Goal: Transaction & Acquisition: Purchase product/service

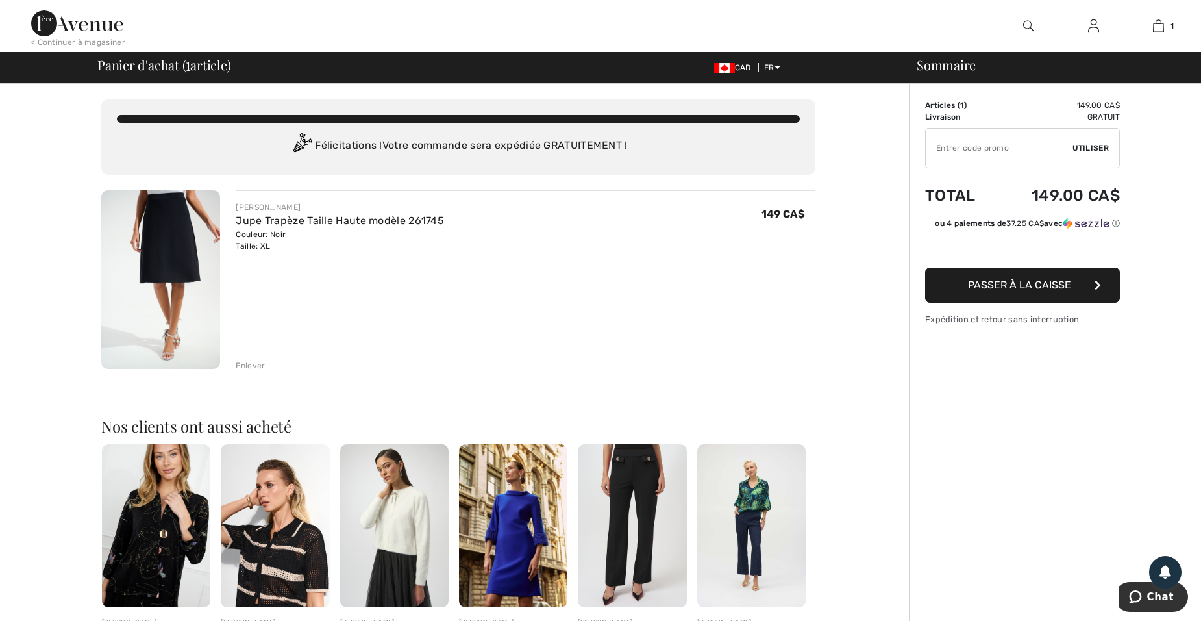
click at [781, 336] on div "JOSEPH RIBKOFF Jupe Trapèze Taille Haute modèle 261745 Couleur: Noir Taille: XL…" at bounding box center [526, 280] width 580 height 181
click at [173, 292] on img at bounding box center [160, 279] width 119 height 179
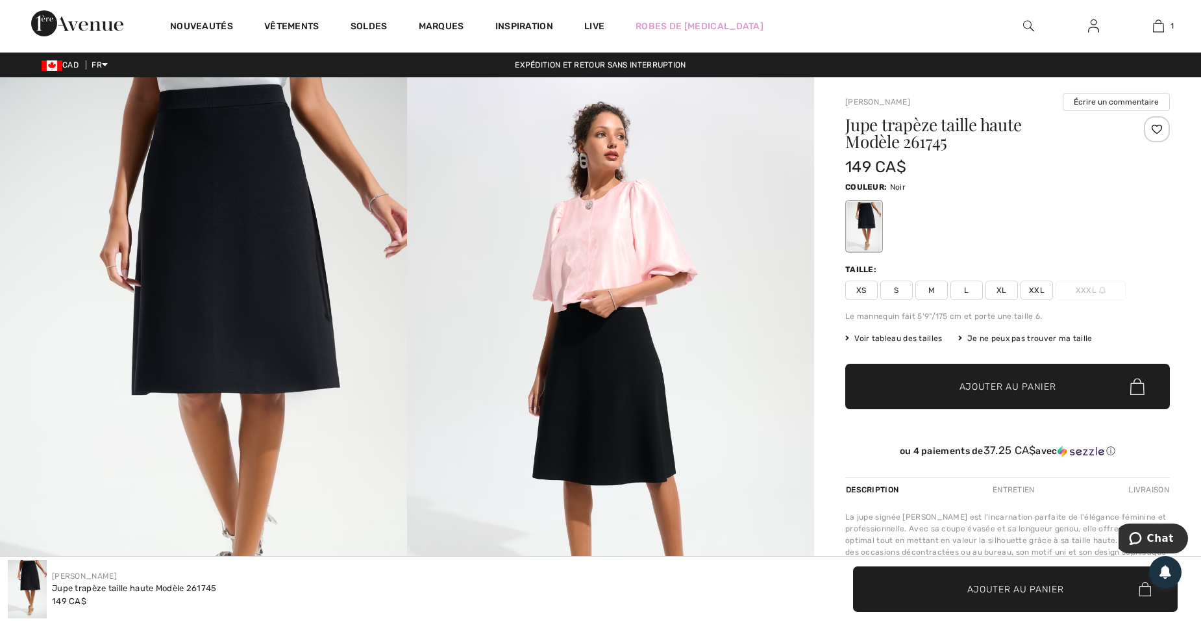
click at [188, 265] on img at bounding box center [203, 382] width 407 height 611
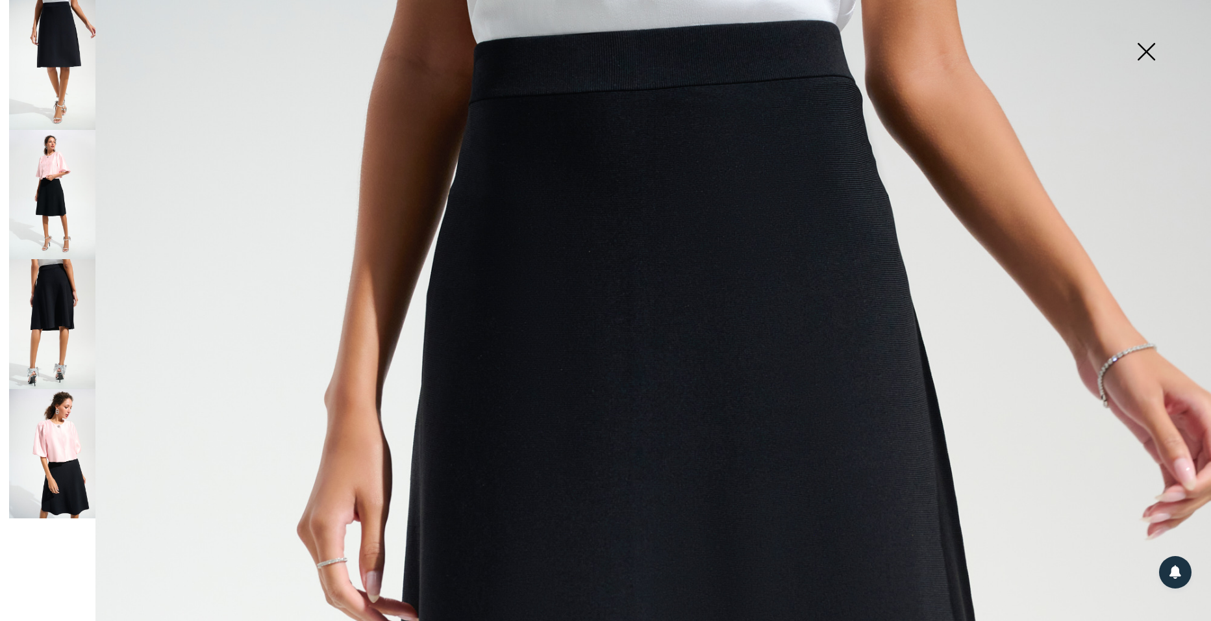
click at [64, 318] on img at bounding box center [52, 324] width 86 height 130
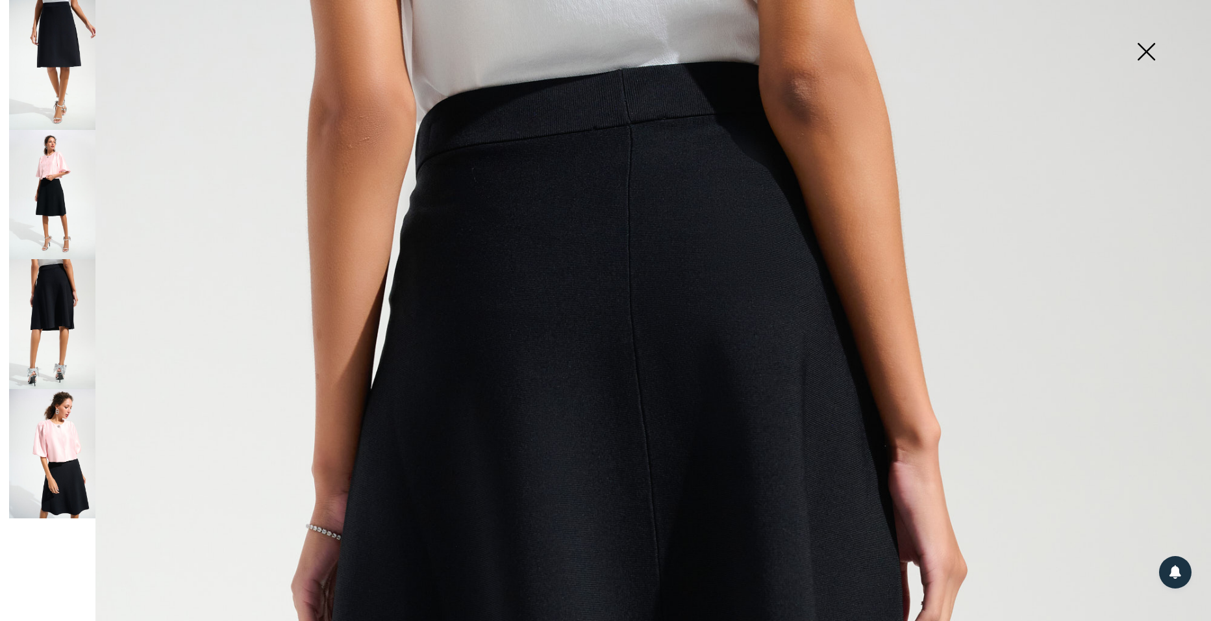
click at [1145, 49] on img at bounding box center [1145, 52] width 65 height 67
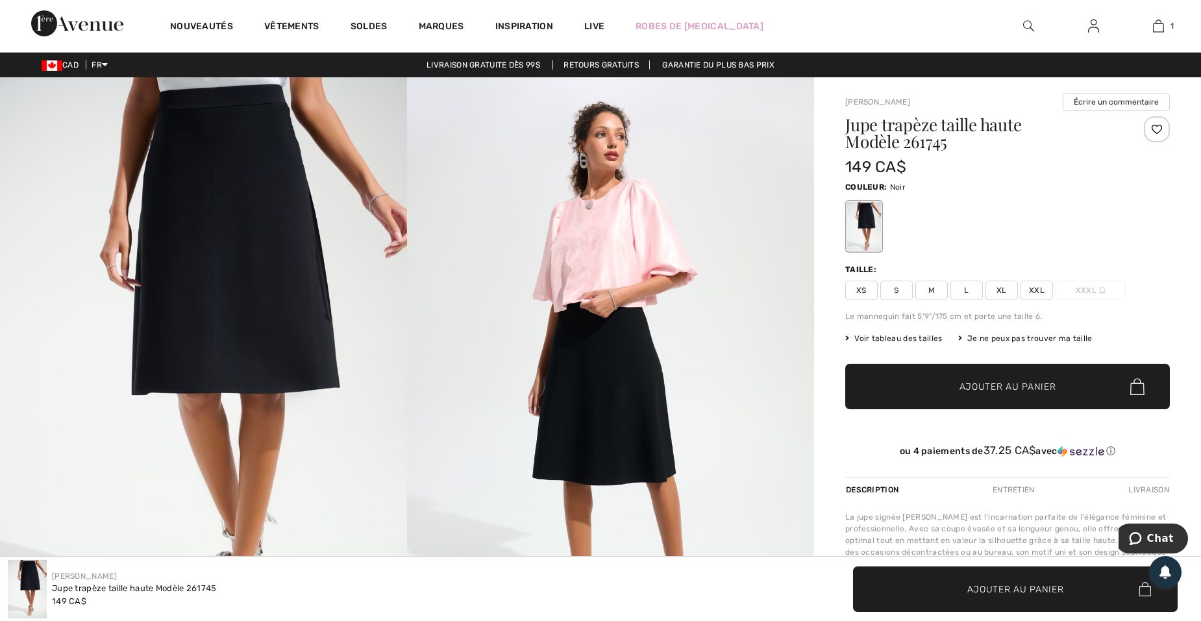
click at [650, 450] on img at bounding box center [610, 382] width 407 height 611
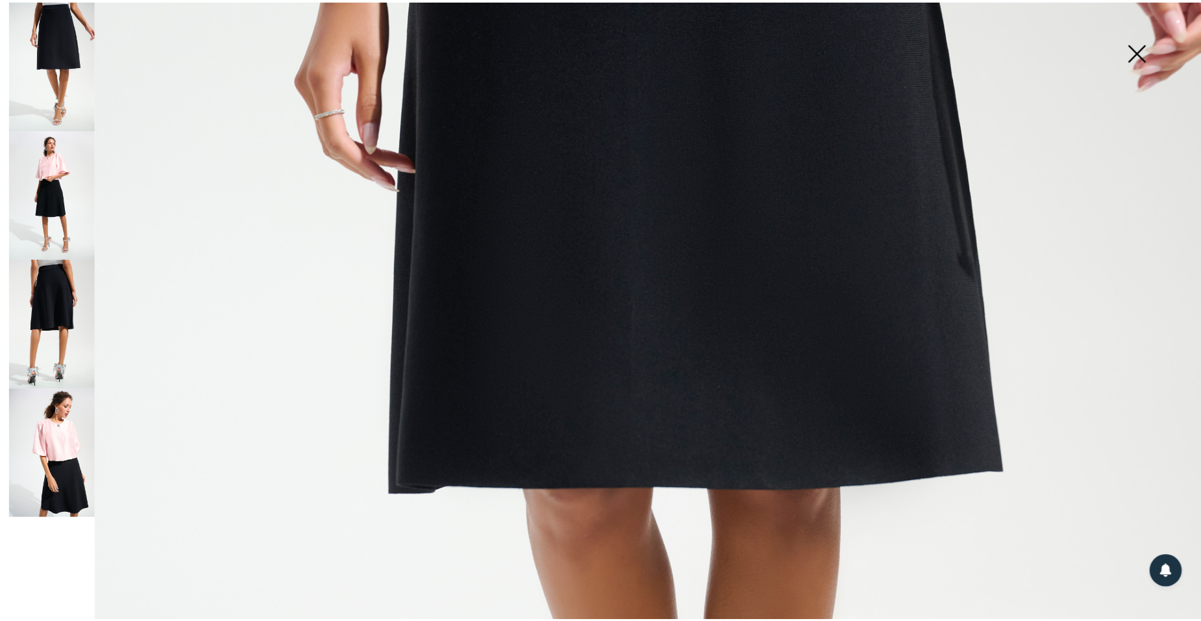
scroll to position [459, 0]
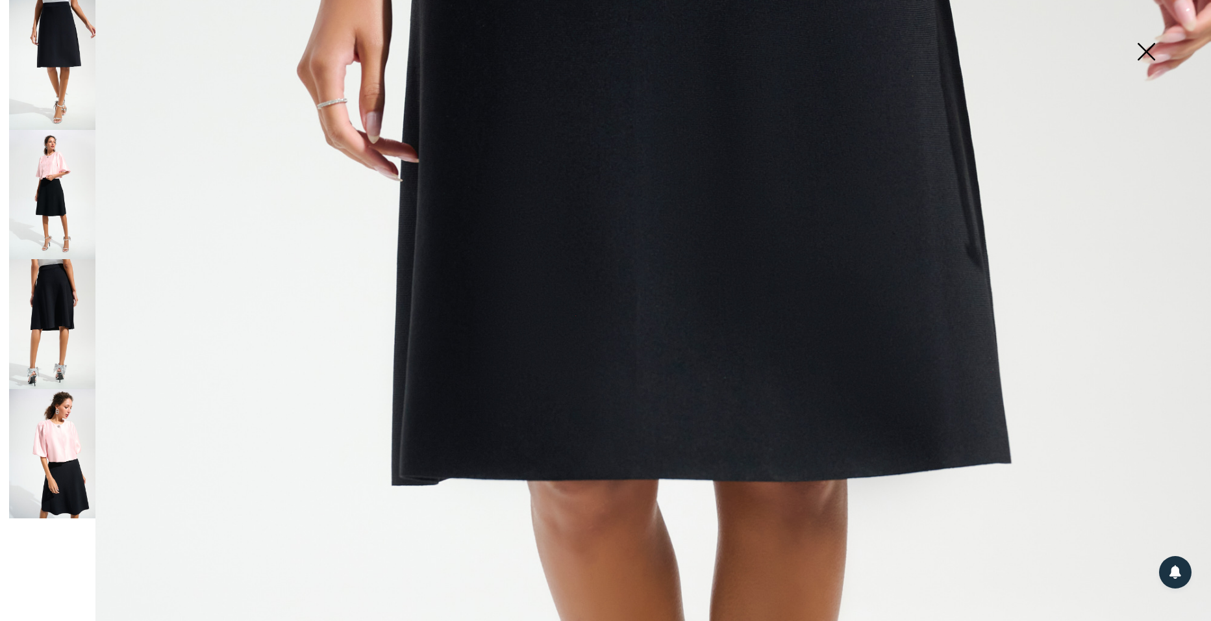
click at [44, 297] on img at bounding box center [52, 324] width 86 height 130
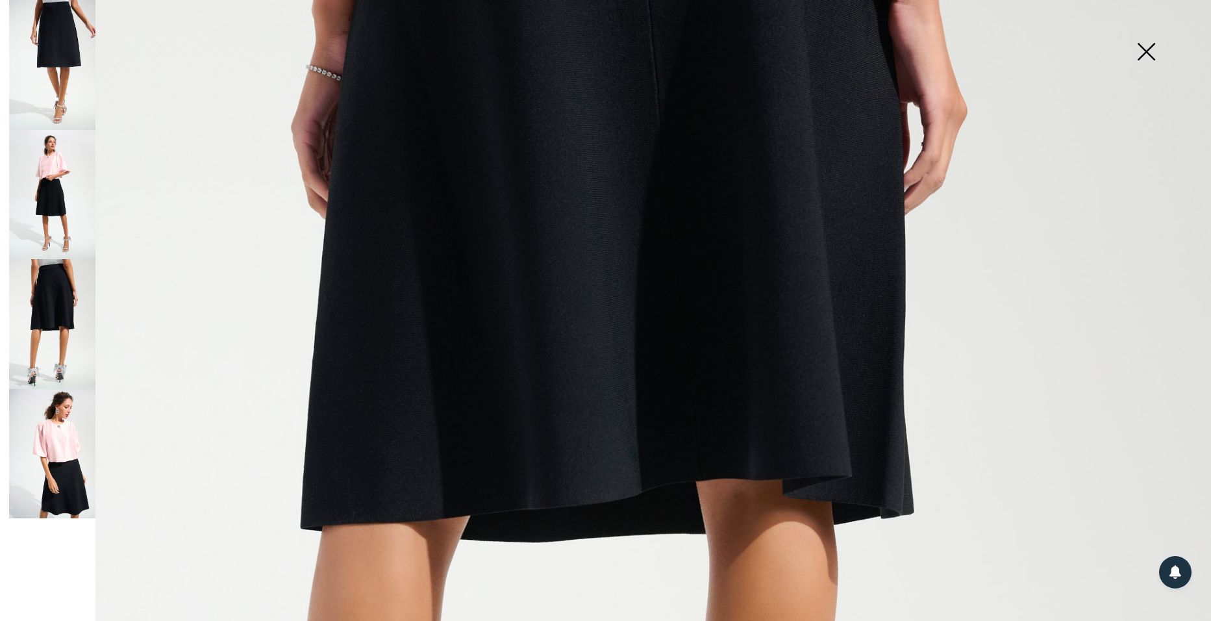
click at [44, 297] on img at bounding box center [52, 324] width 86 height 130
click at [1148, 49] on img at bounding box center [1145, 52] width 65 height 67
